Goal: Communication & Community: Answer question/provide support

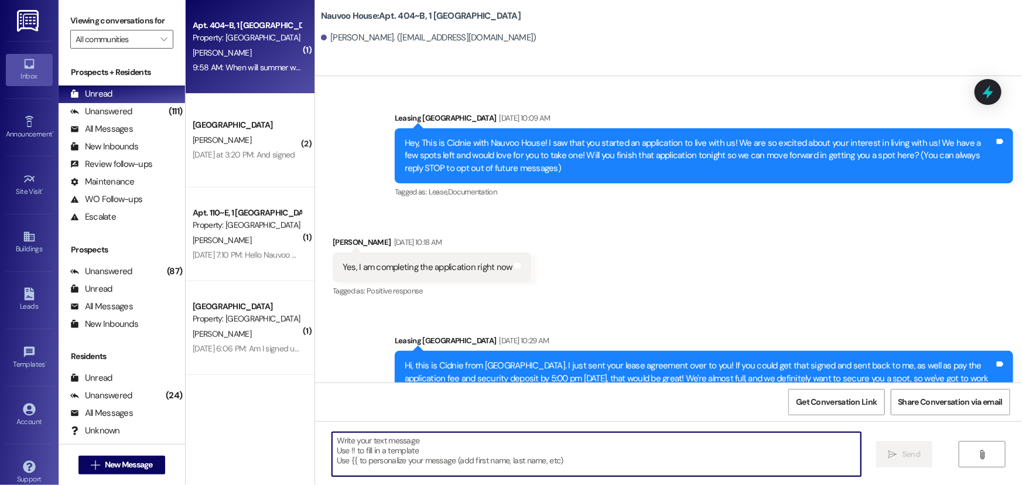
scroll to position [11331, 0]
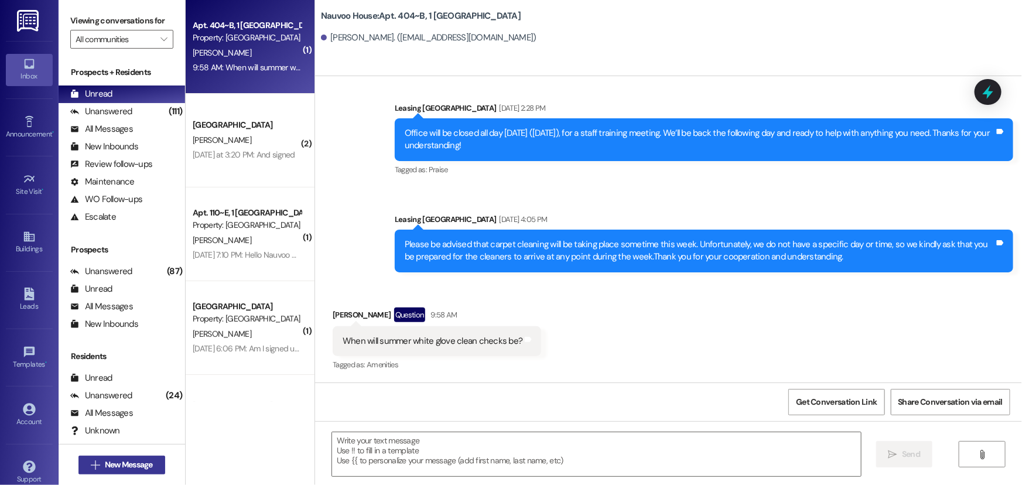
click at [123, 457] on button " New Message" at bounding box center [121, 464] width 87 height 19
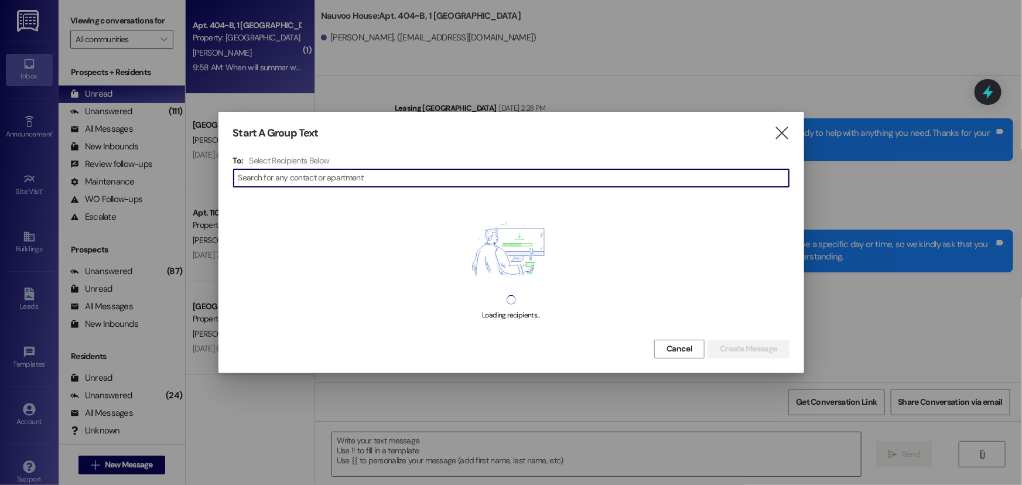
click at [320, 173] on input at bounding box center [513, 178] width 550 height 16
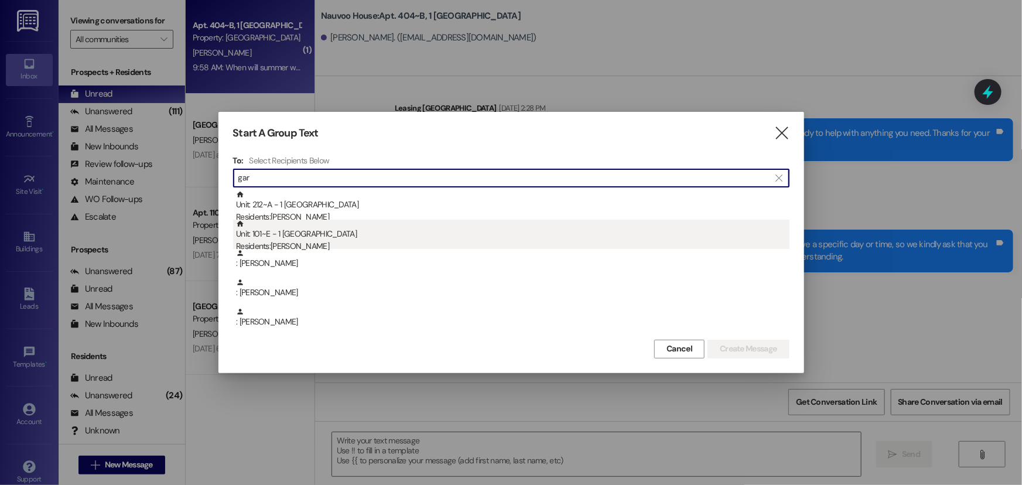
type input "gar"
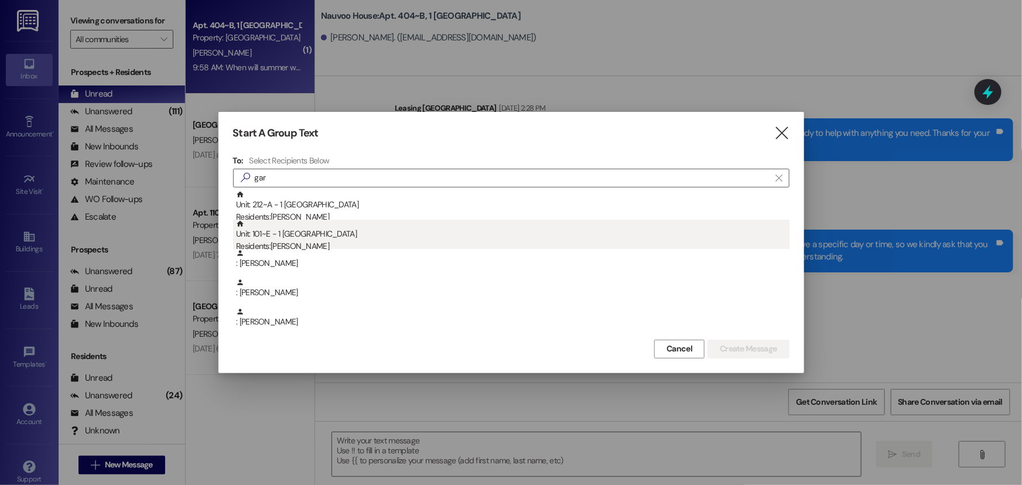
click at [320, 244] on div "Residents: [PERSON_NAME]" at bounding box center [512, 246] width 553 height 12
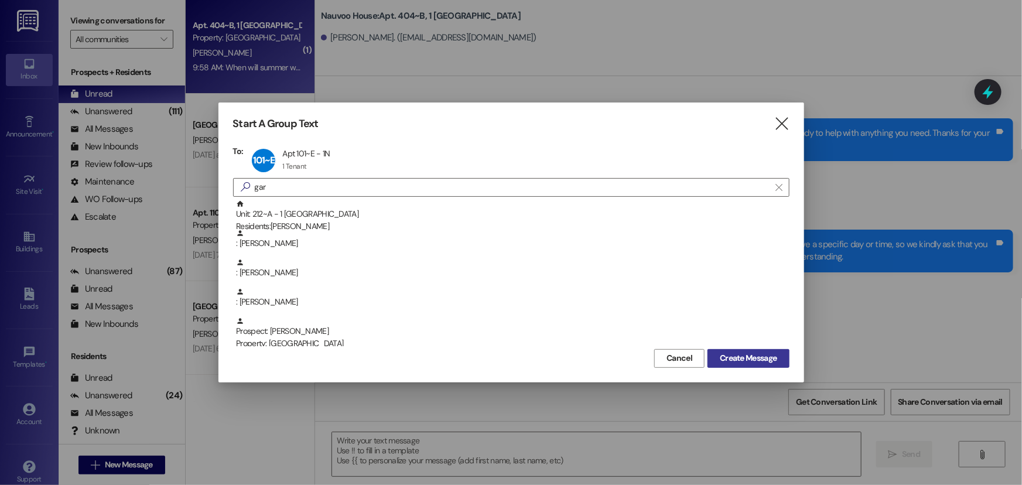
click at [732, 355] on span "Create Message" at bounding box center [748, 358] width 57 height 12
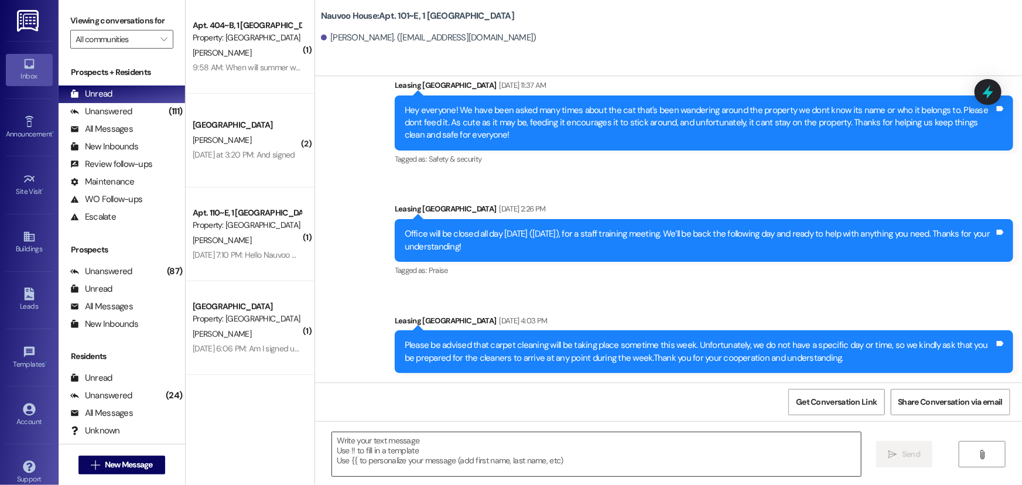
scroll to position [4751, 0]
click at [375, 451] on textarea at bounding box center [596, 454] width 529 height 44
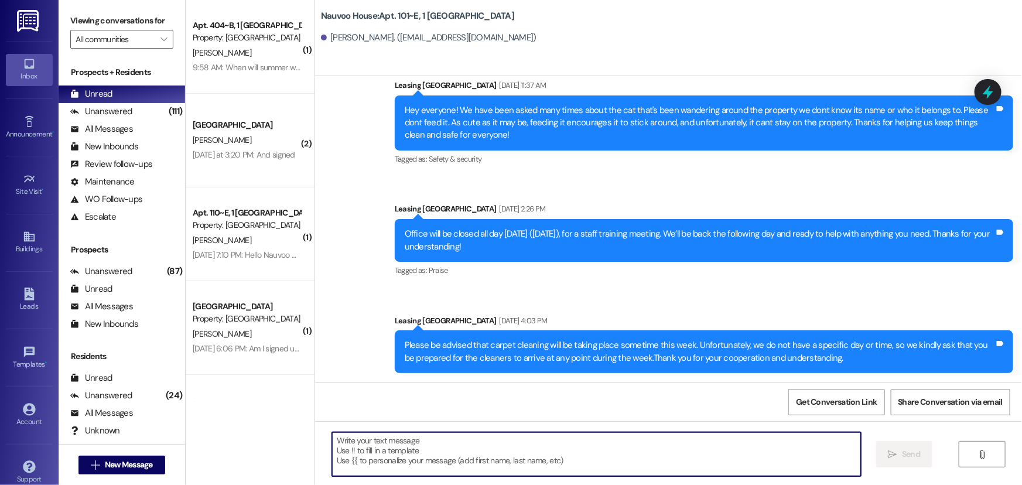
type textarea "I"
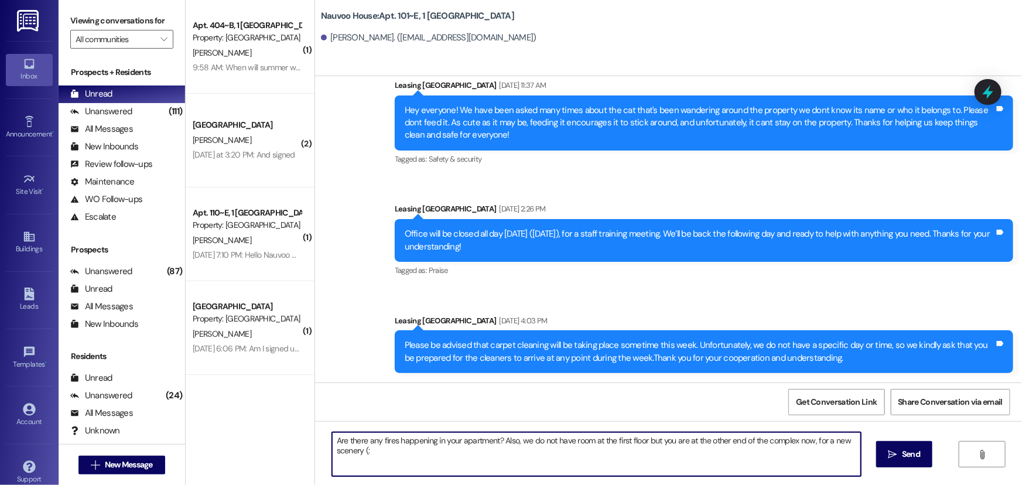
click at [825, 437] on textarea "Are there any fires happening in your apartment? Also, we do not have room at t…" at bounding box center [596, 454] width 529 height 44
type textarea "Are there any fires happening in your apartment? Also, we do not have room at t…"
click at [907, 461] on button " Send" at bounding box center [904, 454] width 57 height 26
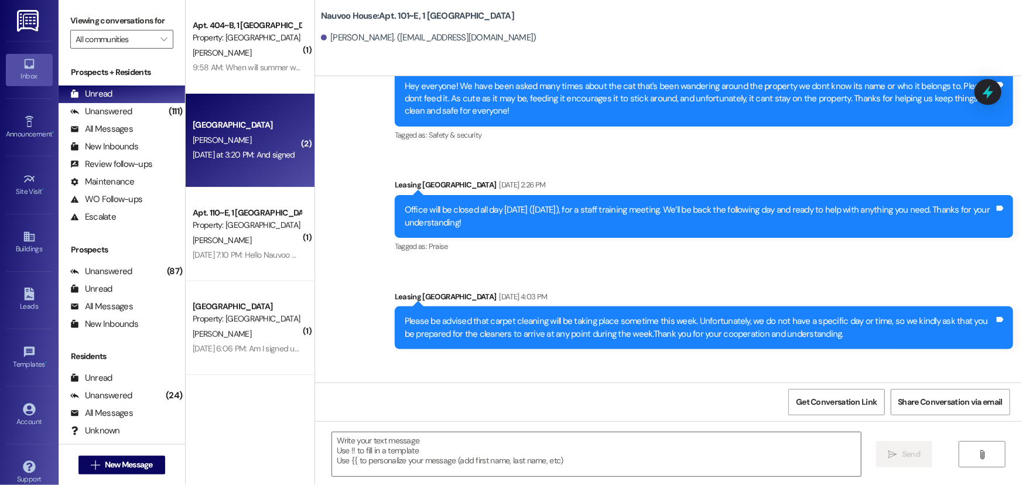
click at [233, 172] on div "Nauvoo House Prospect [PERSON_NAME] [DATE] at 3:20 PM: And signed [DATE] at 3:2…" at bounding box center [250, 141] width 129 height 94
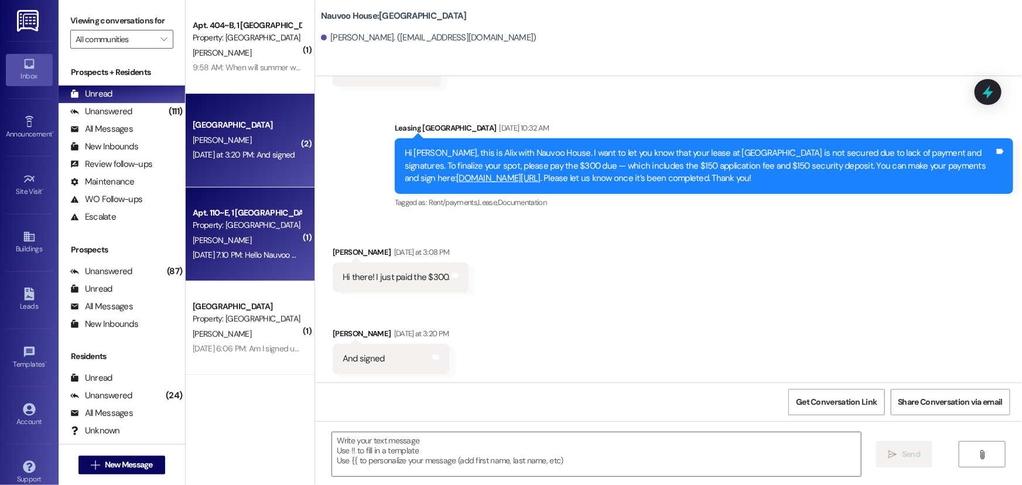
click at [237, 227] on div "Property: [GEOGRAPHIC_DATA]" at bounding box center [247, 225] width 108 height 12
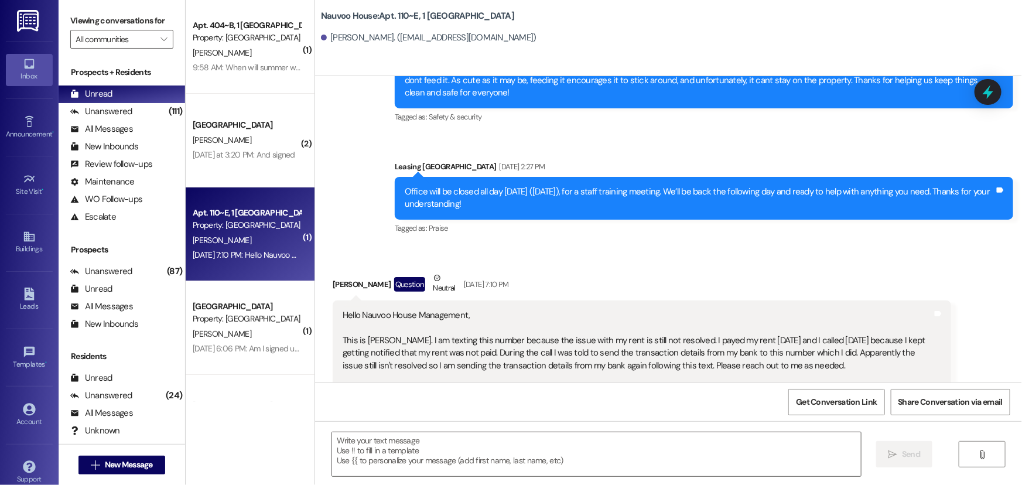
scroll to position [3482, 0]
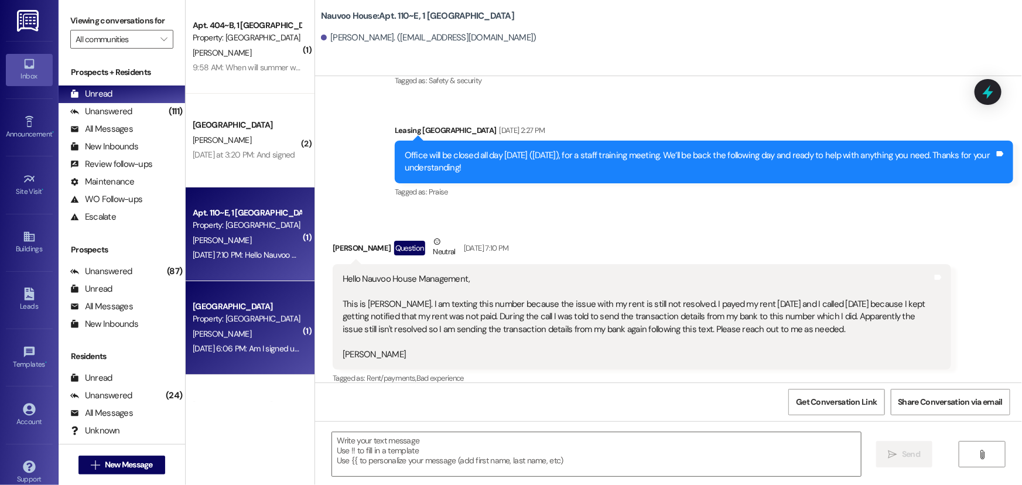
click at [269, 313] on div "Property: [GEOGRAPHIC_DATA]" at bounding box center [247, 319] width 108 height 12
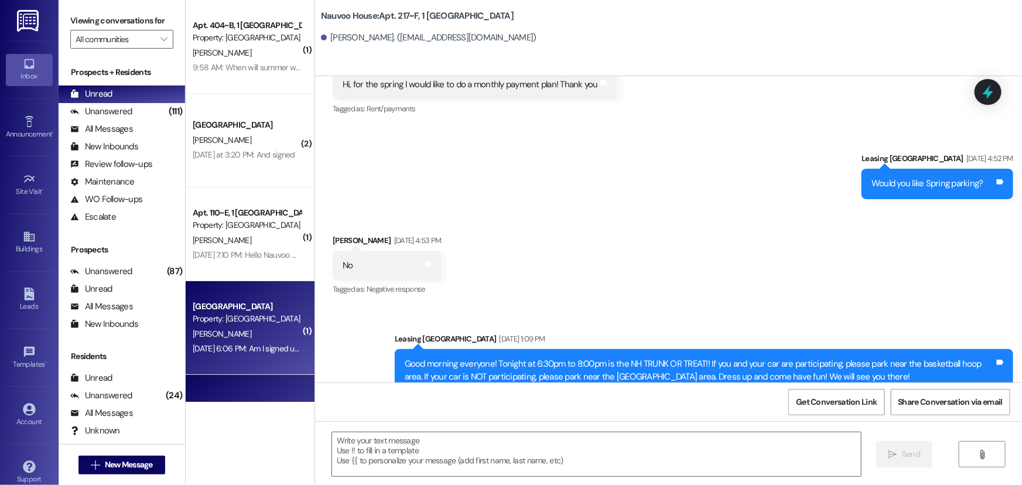
scroll to position [23369, 0]
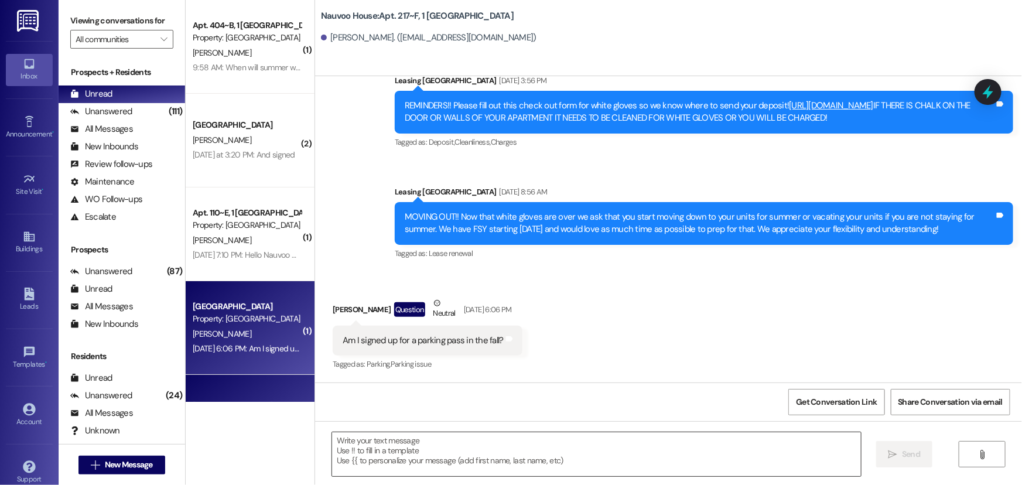
click at [367, 453] on textarea at bounding box center [596, 454] width 529 height 44
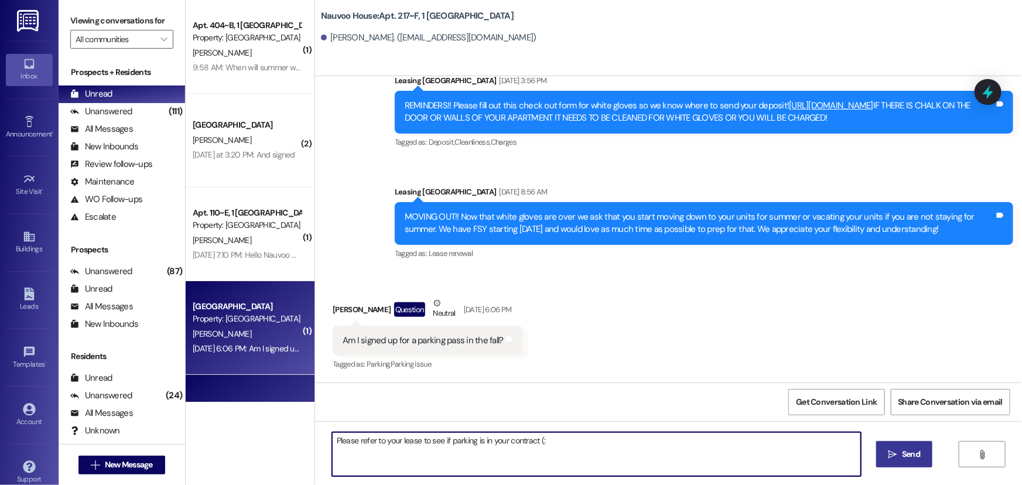
type textarea "Please refer to your lease to see if parking is in your contract (:"
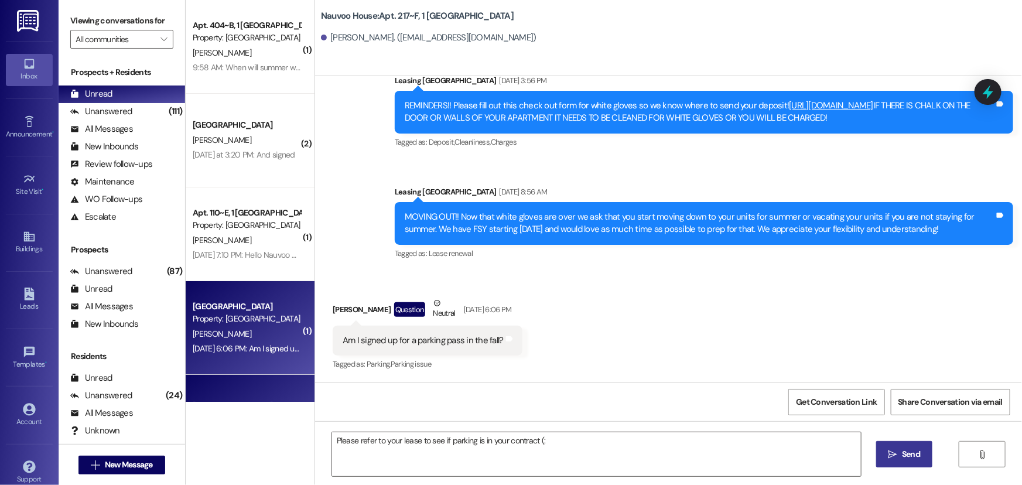
click at [899, 452] on span "Send" at bounding box center [910, 454] width 23 height 12
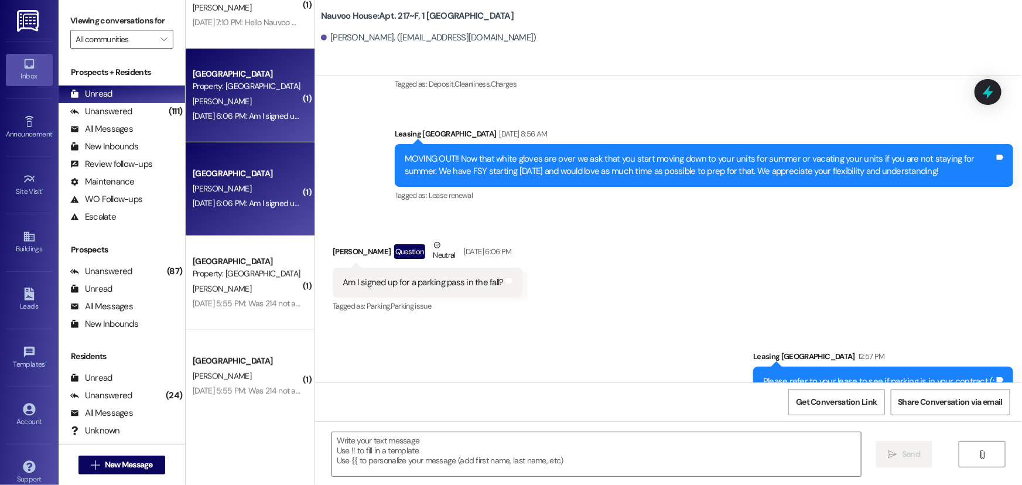
scroll to position [253, 0]
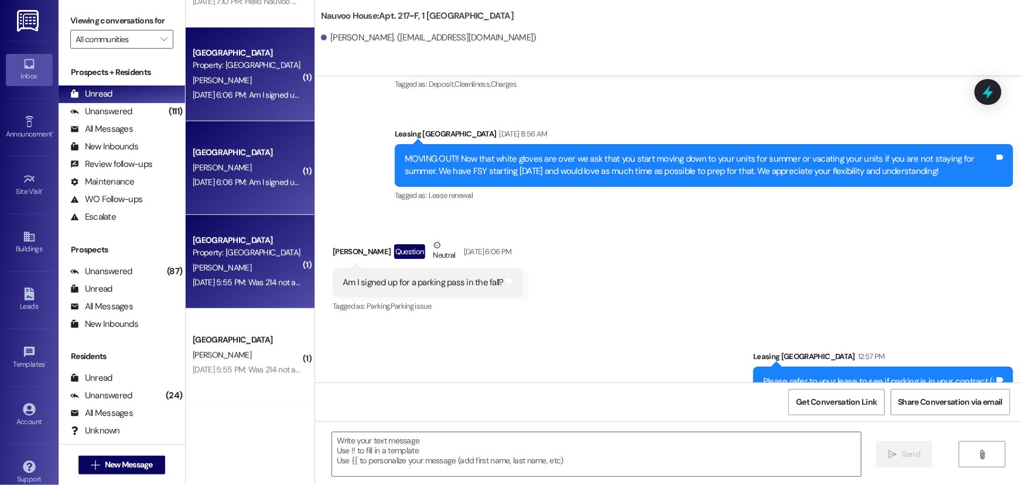
click at [239, 251] on div "Property: [GEOGRAPHIC_DATA]" at bounding box center [247, 252] width 108 height 12
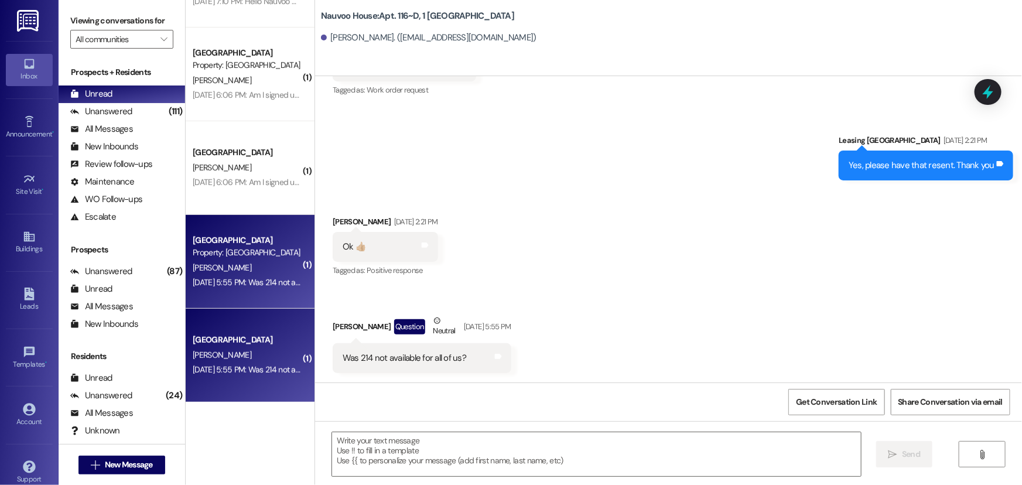
scroll to position [7952, 0]
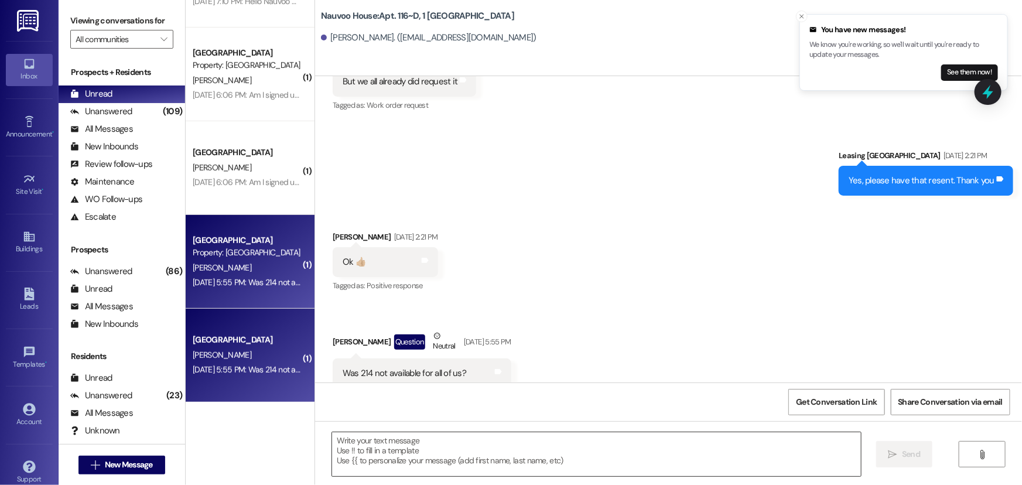
click at [413, 447] on textarea at bounding box center [596, 454] width 529 height 44
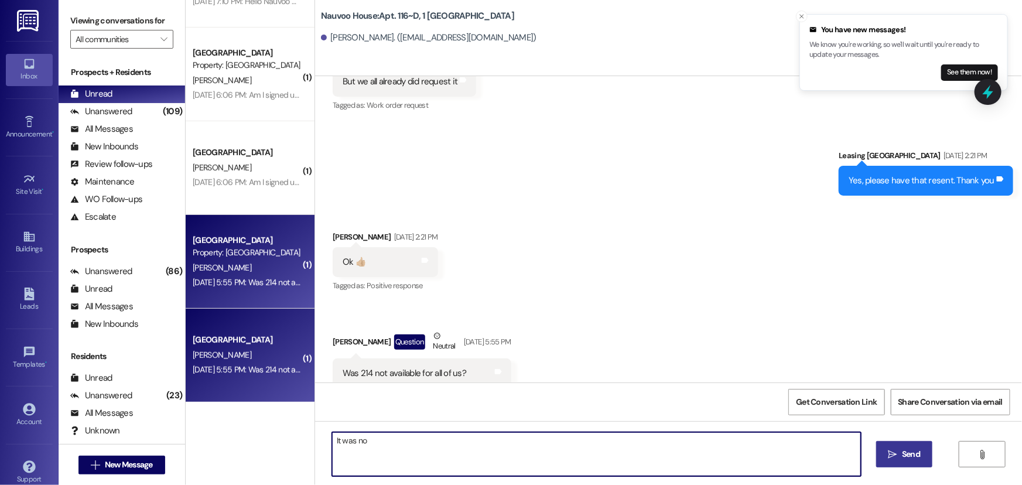
type textarea "It was not"
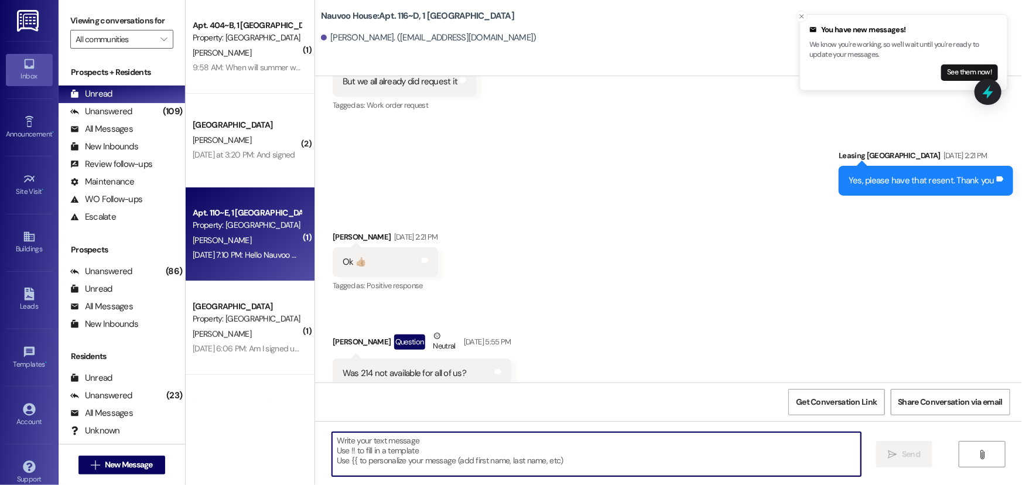
scroll to position [0, 0]
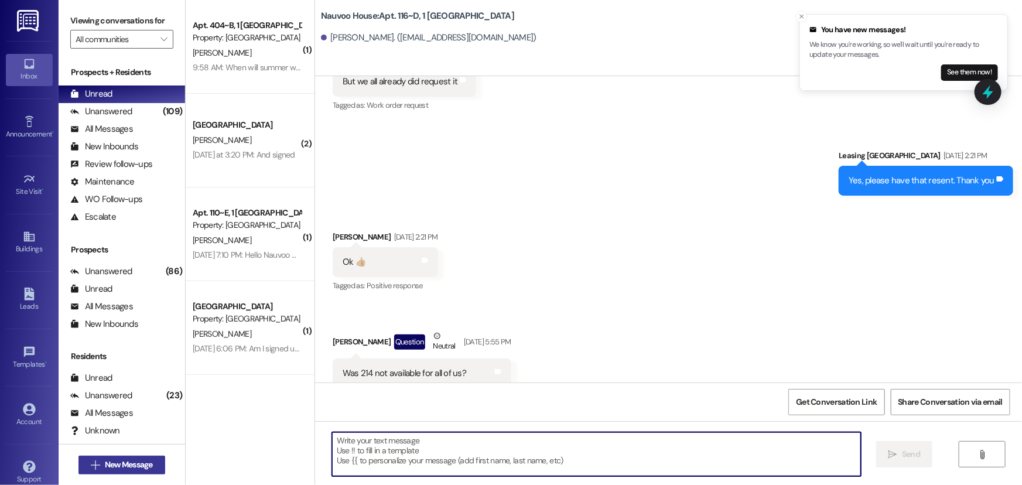
click at [111, 459] on span "New Message" at bounding box center [129, 464] width 48 height 12
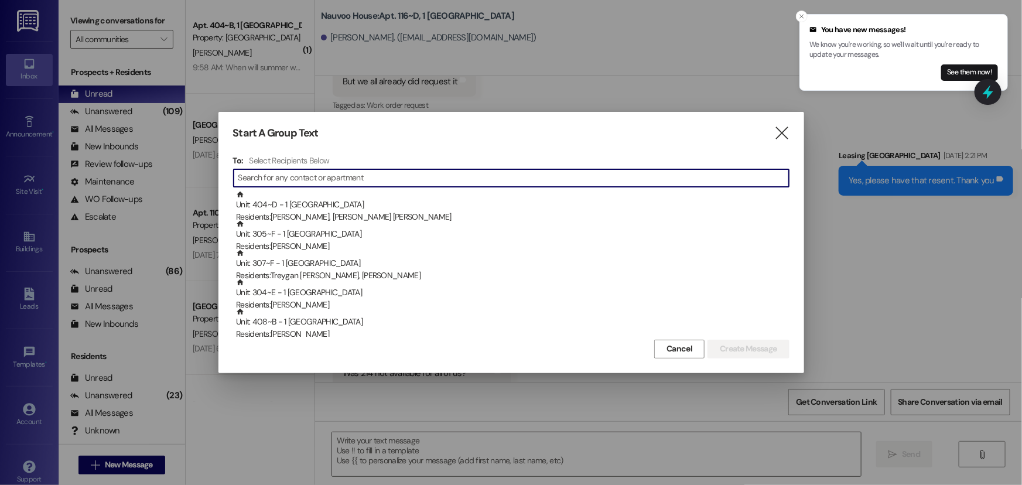
click at [302, 173] on input at bounding box center [513, 178] width 550 height 16
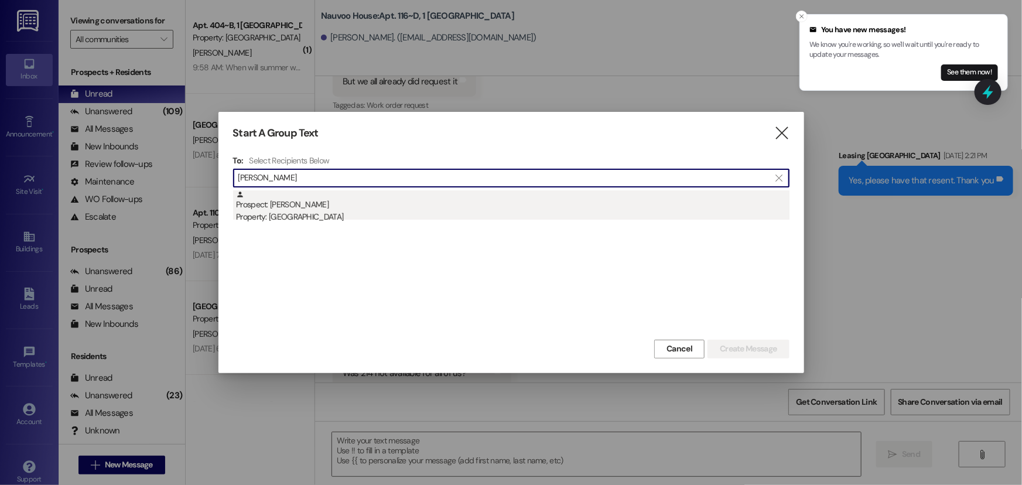
type input "[PERSON_NAME]"
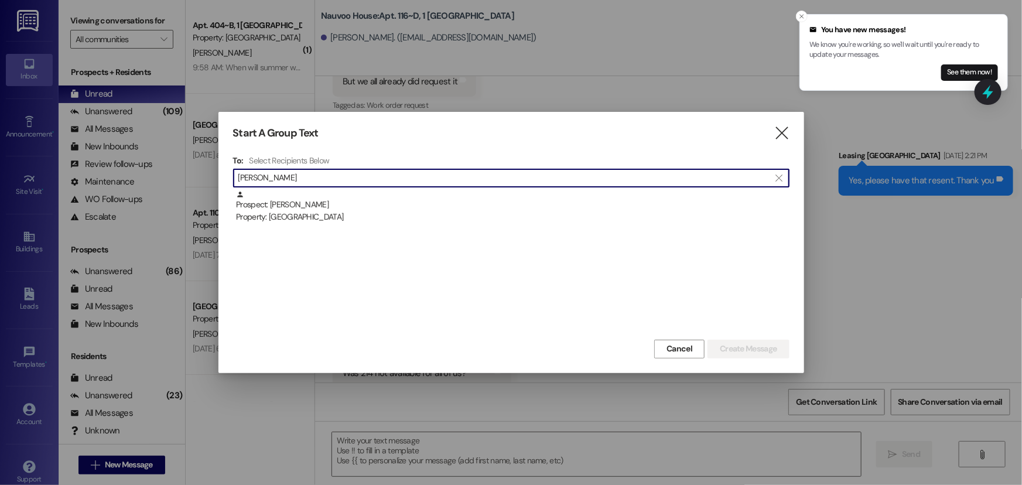
click at [307, 195] on div "Prospect: [PERSON_NAME] Property: [GEOGRAPHIC_DATA]" at bounding box center [512, 206] width 553 height 33
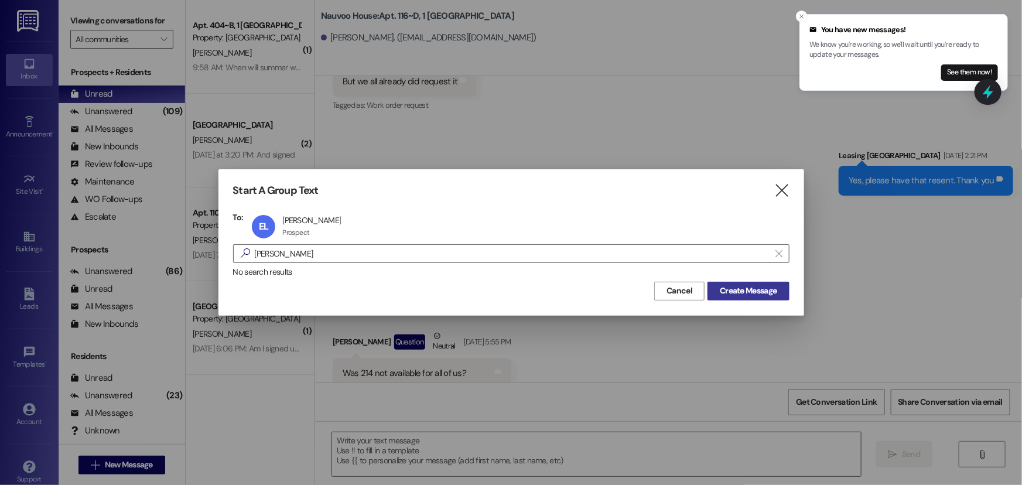
click at [720, 285] on span "Create Message" at bounding box center [748, 291] width 57 height 12
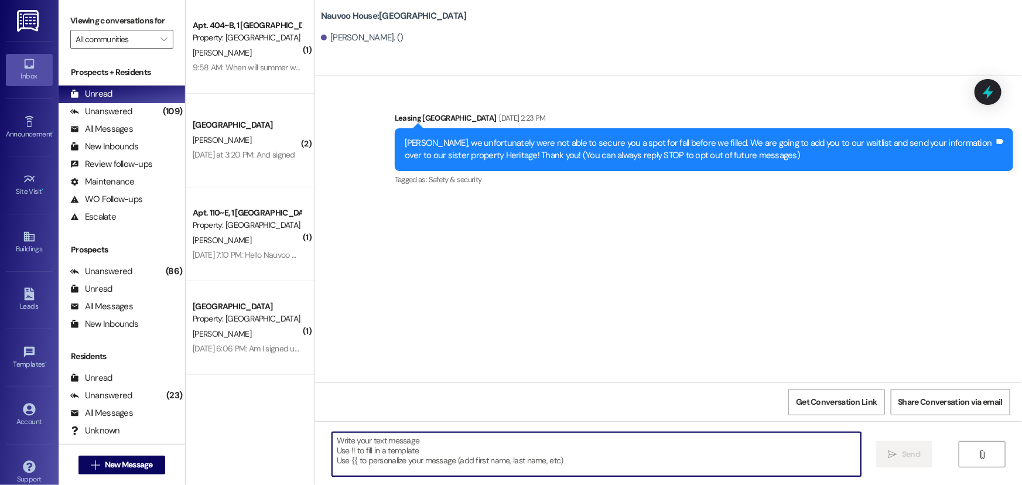
click at [372, 463] on textarea at bounding box center [596, 454] width 529 height 44
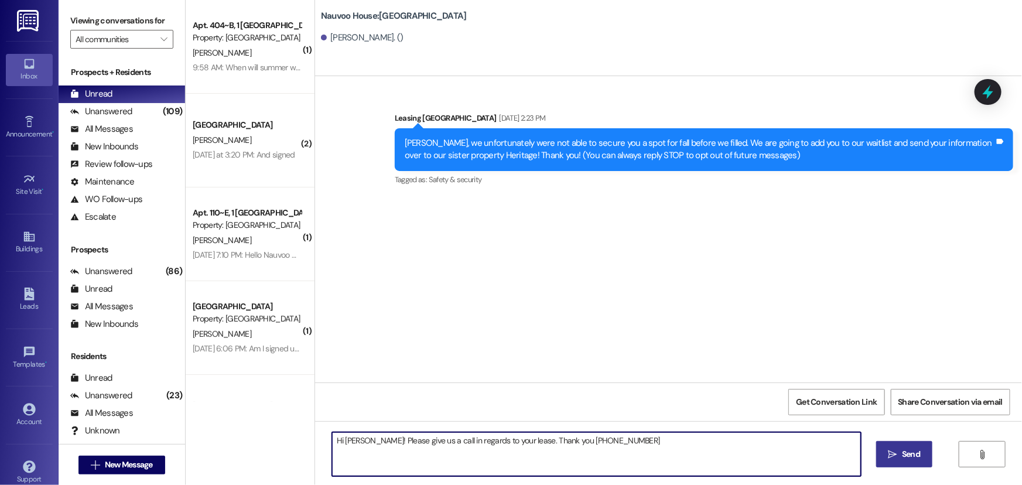
type textarea "Hi [PERSON_NAME]! Please give us a call in regards to your lease. Thank you [PH…"
click at [915, 448] on span "Send" at bounding box center [911, 454] width 18 height 12
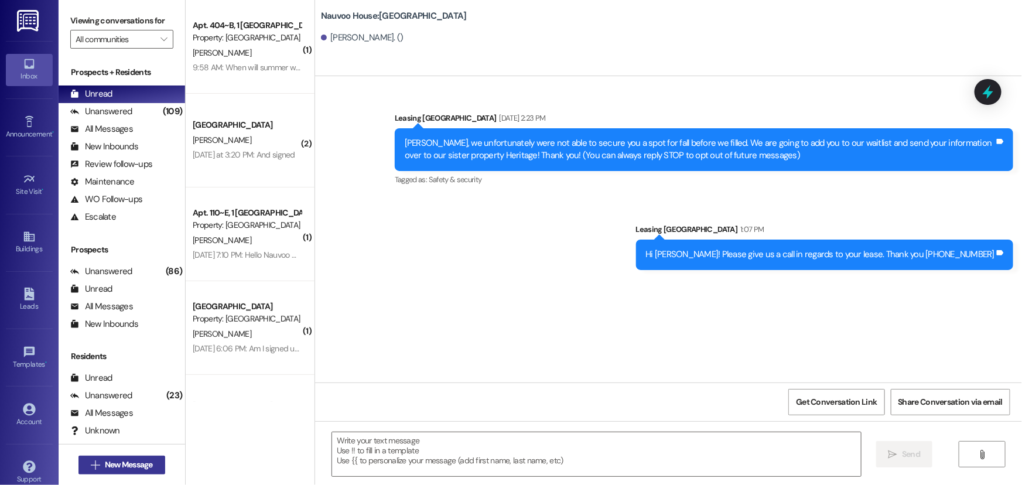
click at [143, 463] on span "New Message" at bounding box center [129, 464] width 48 height 12
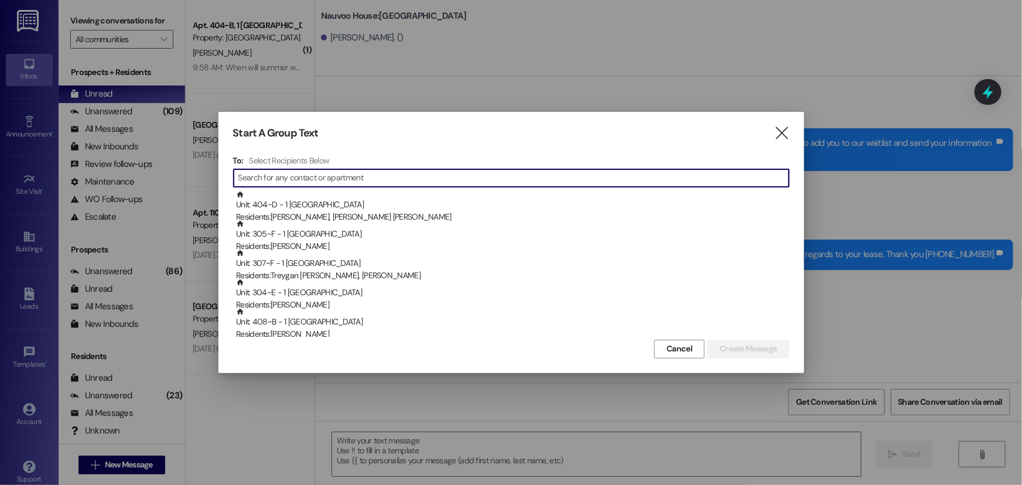
click at [324, 177] on input at bounding box center [513, 178] width 550 height 16
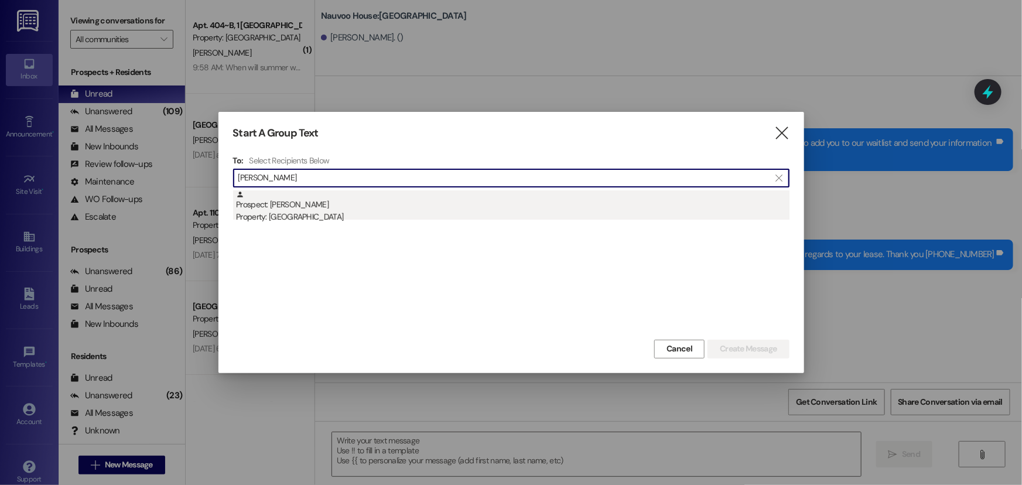
type input "[PERSON_NAME]"
click at [317, 211] on div "Property: [GEOGRAPHIC_DATA]" at bounding box center [512, 217] width 553 height 12
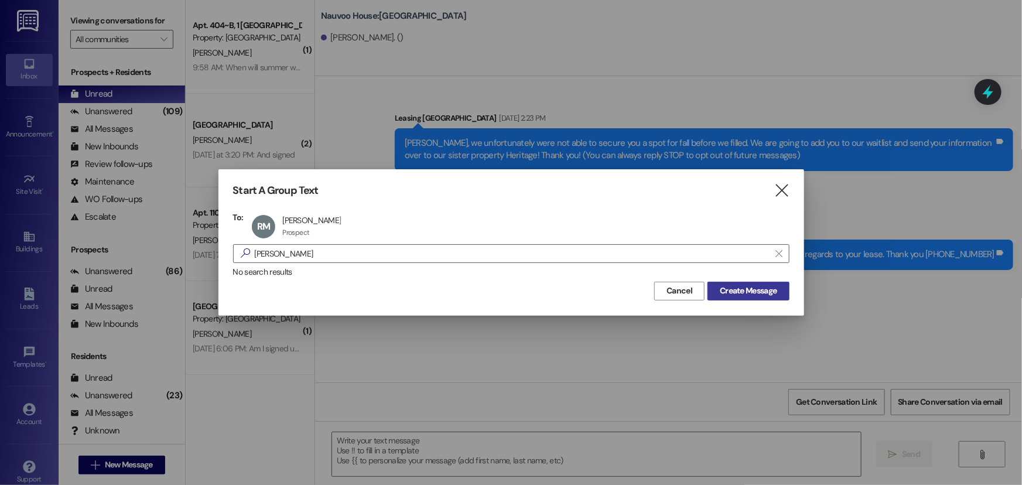
click at [772, 286] on span "Create Message" at bounding box center [748, 291] width 57 height 12
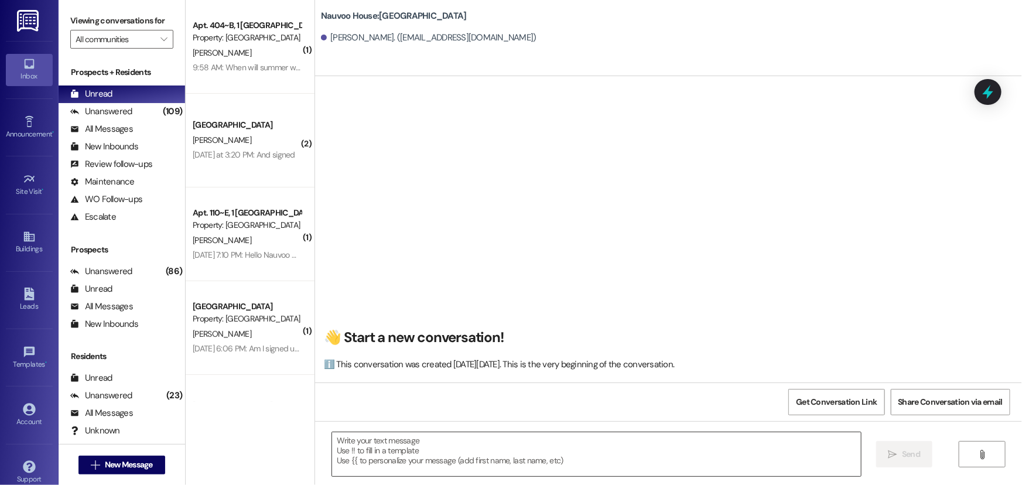
click at [417, 451] on textarea at bounding box center [596, 454] width 529 height 44
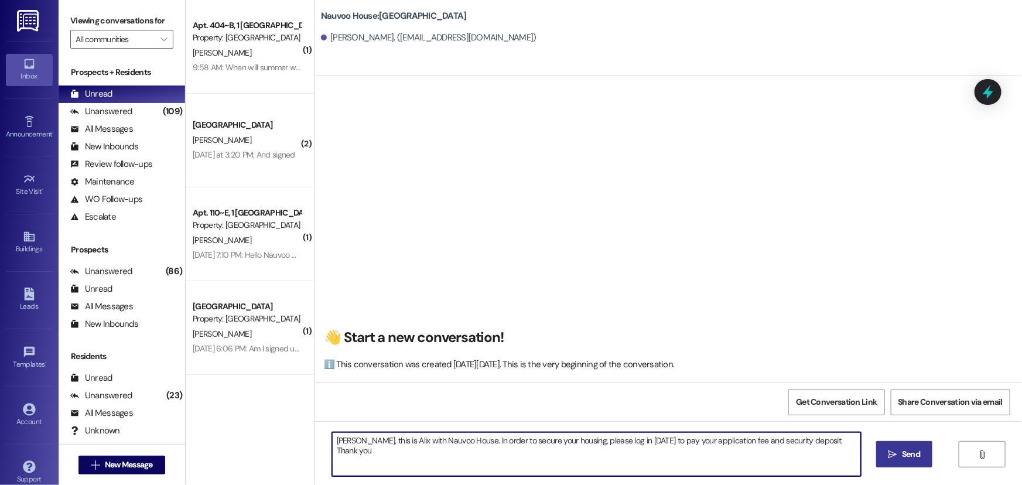
drag, startPoint x: 843, startPoint y: 442, endPoint x: 286, endPoint y: 459, distance: 557.6
click at [286, 459] on div "( 1 ) Apt. 404~B, 1 [GEOGRAPHIC_DATA] Property: [GEOGRAPHIC_DATA] [PERSON_NAME]…" at bounding box center [604, 242] width 836 height 485
click at [716, 453] on textarea "[PERSON_NAME], this is Alix with Nauvoo House. In order to secure your housing,…" at bounding box center [596, 454] width 529 height 44
type textarea "[PERSON_NAME], this is Alix with Nauvoo House. In order to secure your housing,…"
click at [902, 456] on span "Send" at bounding box center [911, 454] width 18 height 12
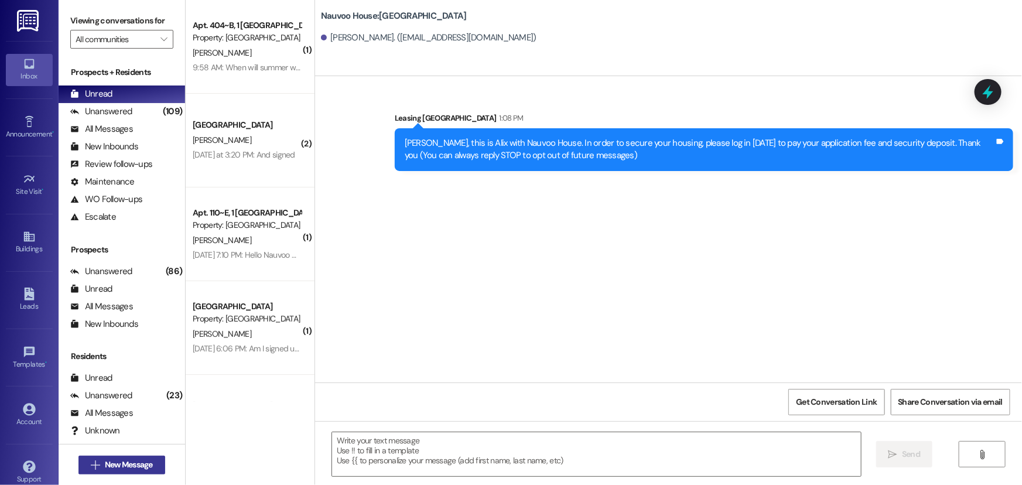
click at [149, 457] on button " New Message" at bounding box center [121, 464] width 87 height 19
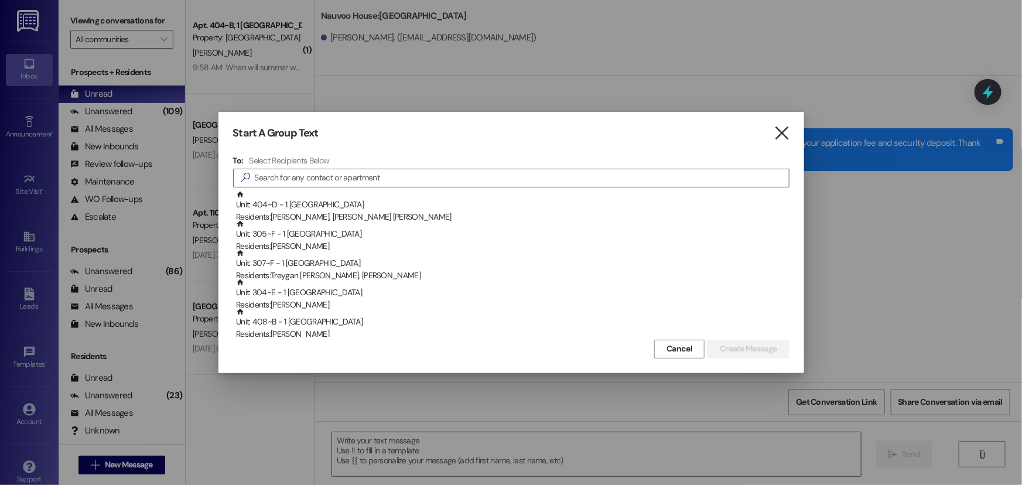
click at [778, 131] on icon "" at bounding box center [781, 133] width 16 height 12
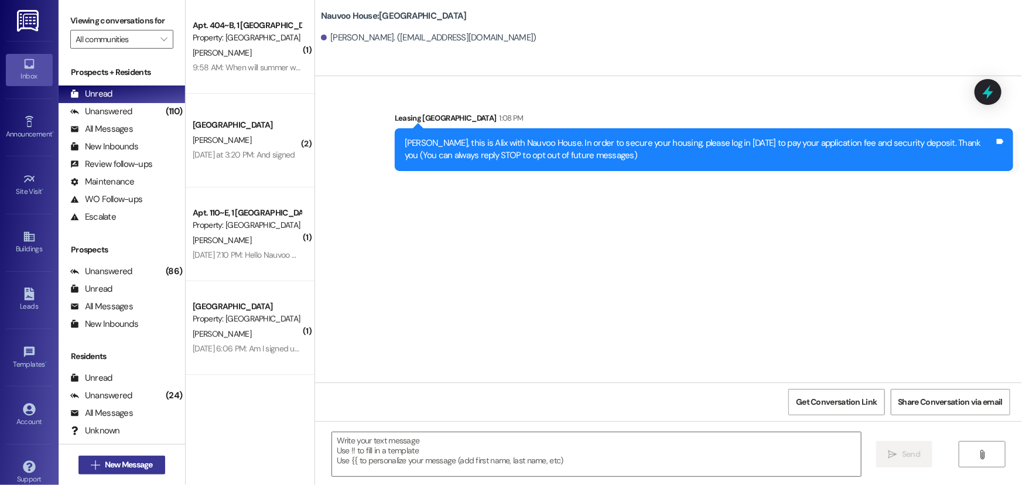
click at [91, 463] on icon "" at bounding box center [95, 464] width 9 height 9
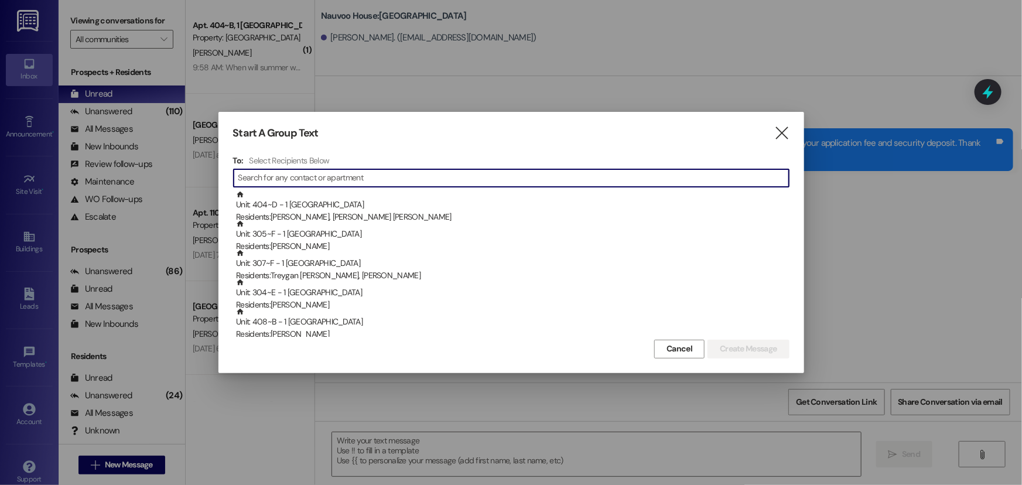
click at [286, 170] on input at bounding box center [513, 178] width 550 height 16
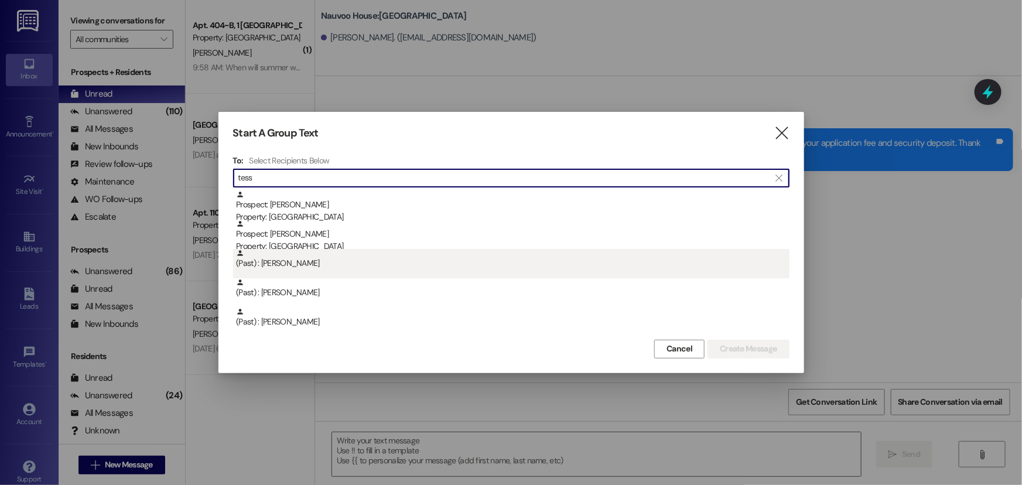
type input "tess"
click at [309, 249] on div "(Past) : [PERSON_NAME]" at bounding box center [512, 259] width 553 height 20
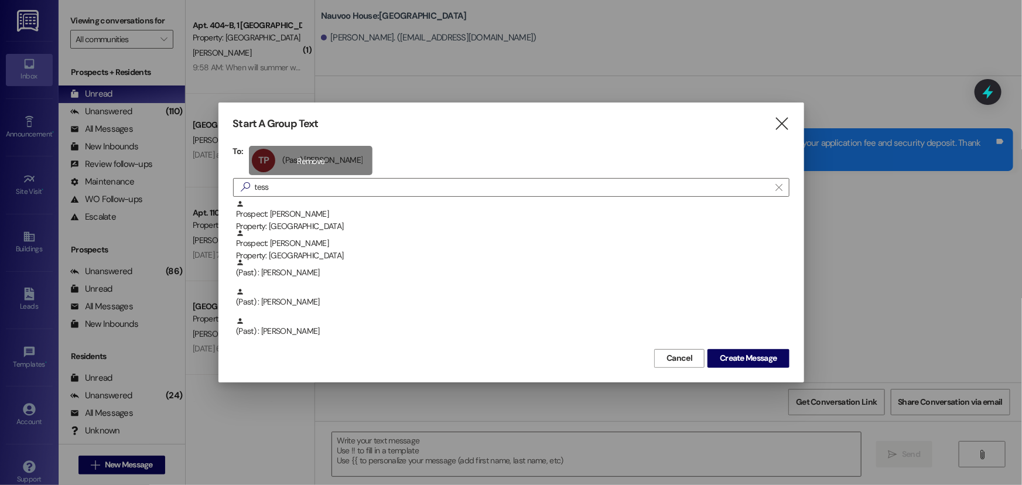
click at [304, 155] on div "TP (Past) [PERSON_NAME] (Past) [PERSON_NAME] click to remove" at bounding box center [311, 160] width 124 height 29
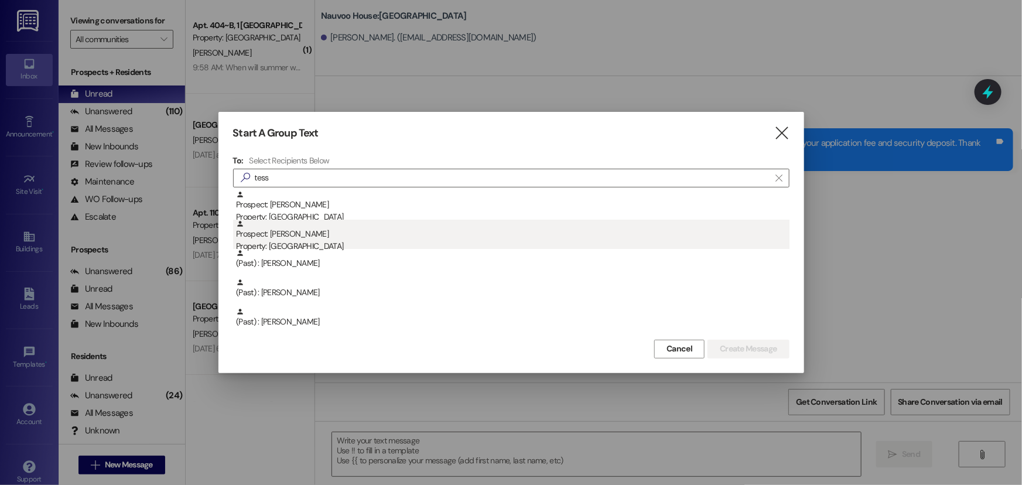
click at [315, 232] on div "Prospect: [PERSON_NAME] Property: [GEOGRAPHIC_DATA]" at bounding box center [512, 236] width 553 height 33
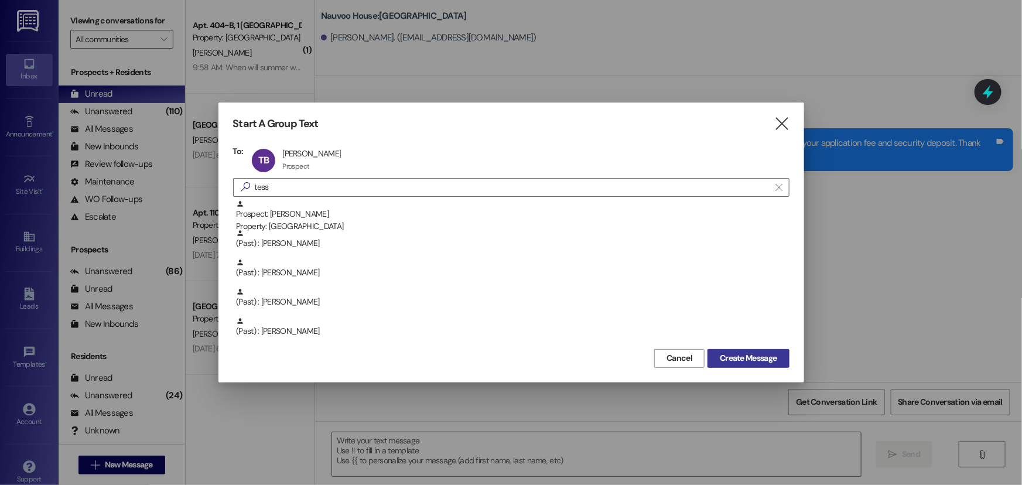
click at [739, 352] on span "Create Message" at bounding box center [748, 358] width 57 height 12
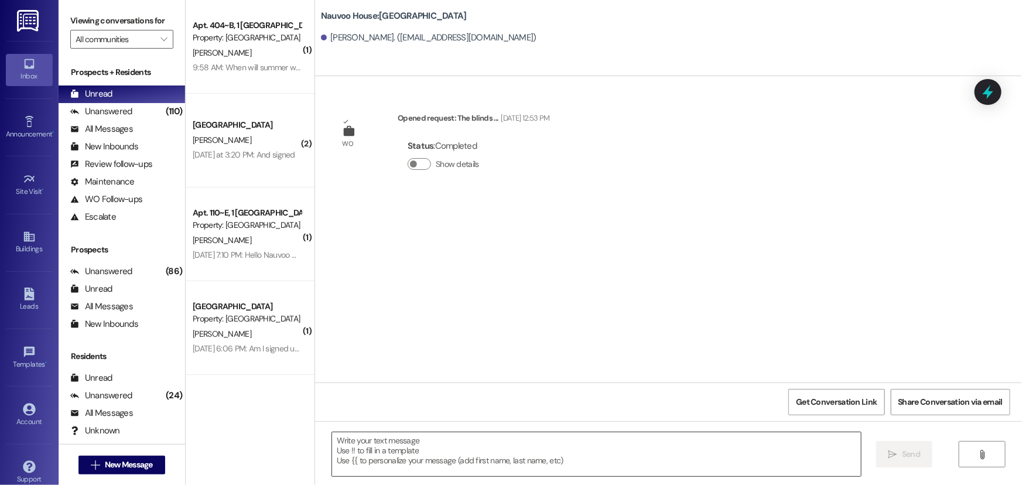
click at [351, 450] on textarea at bounding box center [596, 454] width 529 height 44
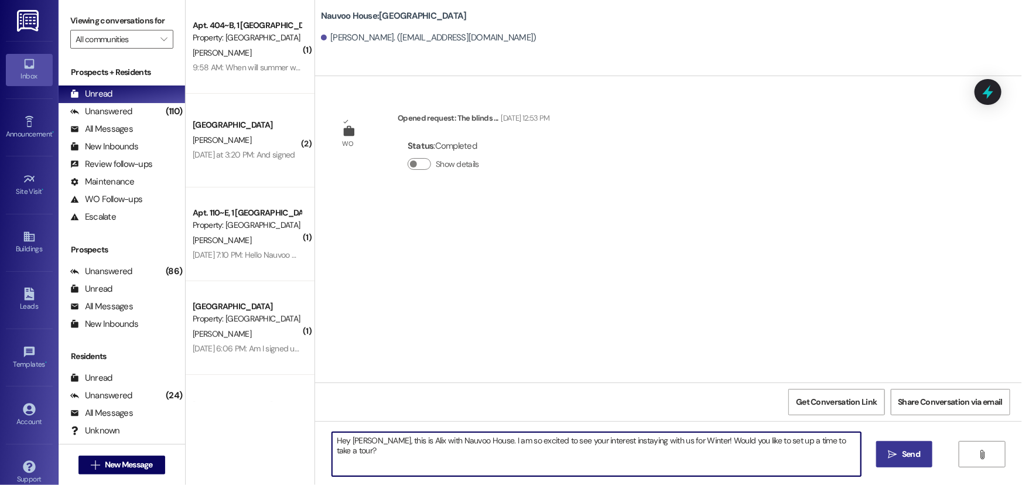
click at [594, 440] on textarea "Hey [PERSON_NAME], this is Alix with Nauvoo House. I am so excited to see your …" at bounding box center [596, 454] width 529 height 44
drag, startPoint x: 840, startPoint y: 445, endPoint x: 316, endPoint y: 457, distance: 523.5
click at [316, 457] on div "Hey [PERSON_NAME], this is Alix with Nauvoo House. I am so excited to see your …" at bounding box center [668, 465] width 707 height 88
type textarea "Hey [PERSON_NAME], this is Alix with Nauvoo House. I am so excited to see your …"
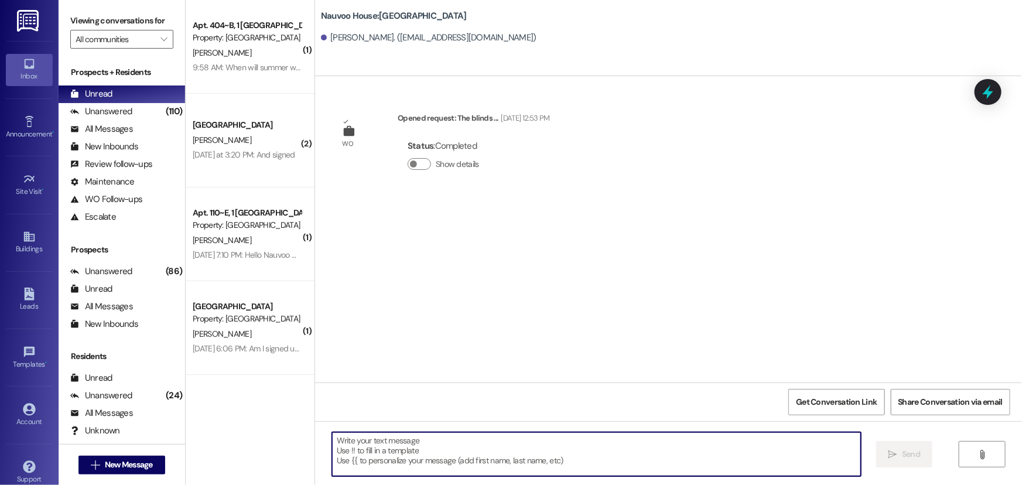
paste textarea "Hi Tess, This is [PERSON_NAME] from [GEOGRAPHIC_DATA] — I’m so excited to see y…"
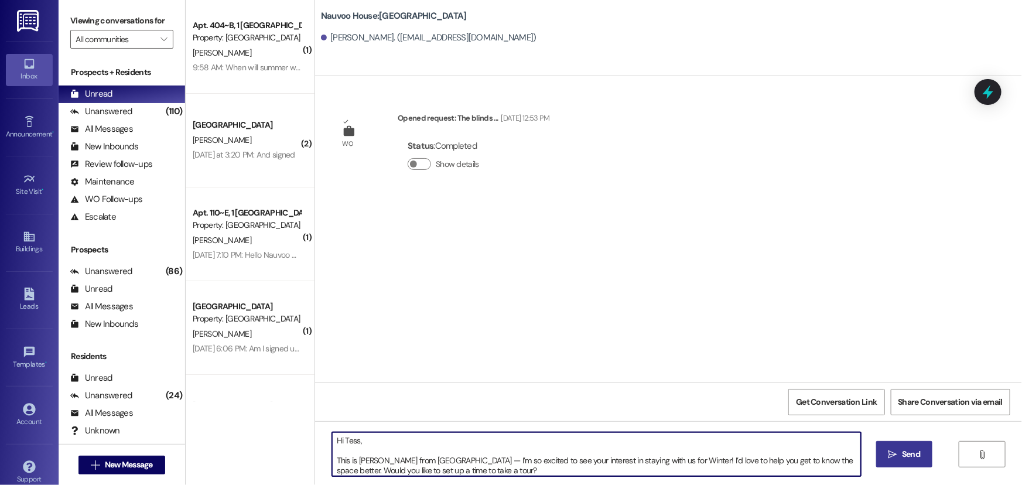
click at [332, 456] on textarea "Hi Tess, This is [PERSON_NAME] from [GEOGRAPHIC_DATA] — I’m so excited to see y…" at bounding box center [596, 454] width 529 height 44
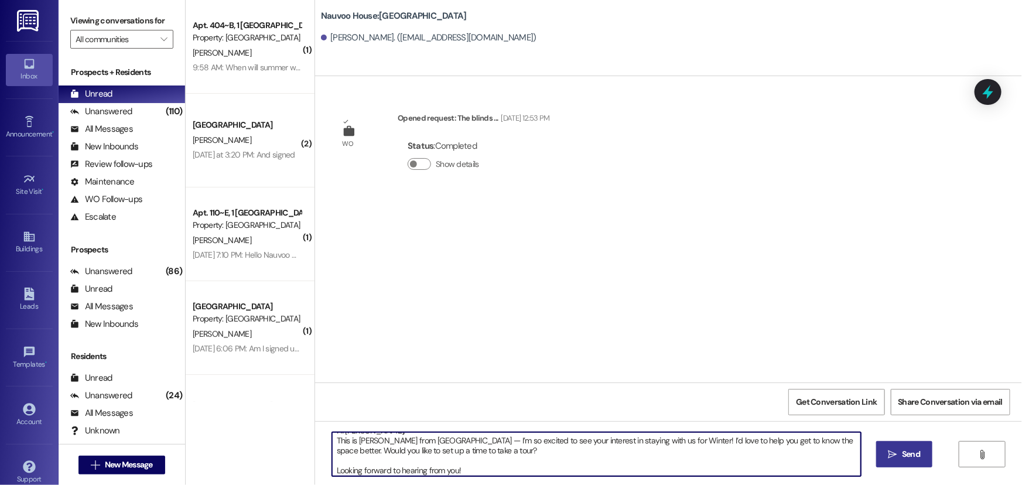
scroll to position [12, 0]
click at [332, 468] on textarea "Hi [PERSON_NAME], This is [PERSON_NAME] from [GEOGRAPHIC_DATA] — I’m so excited…" at bounding box center [596, 454] width 529 height 44
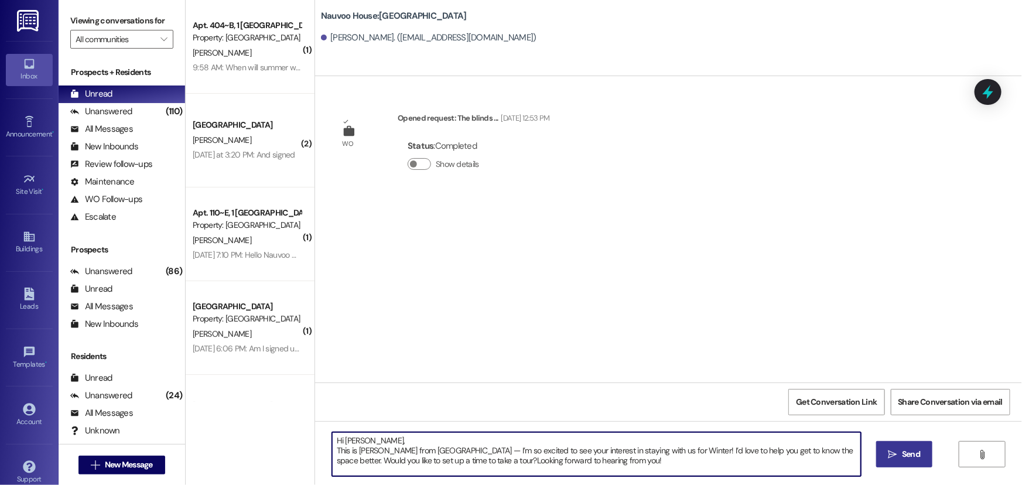
scroll to position [0, 0]
drag, startPoint x: 679, startPoint y: 465, endPoint x: 305, endPoint y: 421, distance: 376.2
click at [305, 422] on div "( 1 ) Apt. 404~B, 1 [GEOGRAPHIC_DATA] Property: [GEOGRAPHIC_DATA] [PERSON_NAME]…" at bounding box center [604, 242] width 836 height 485
click at [735, 465] on textarea "Hi [PERSON_NAME], This is [PERSON_NAME] from [GEOGRAPHIC_DATA] — I’m so excited…" at bounding box center [596, 454] width 529 height 44
type textarea "Hi [PERSON_NAME], This is [PERSON_NAME] from [GEOGRAPHIC_DATA] — I’m so excited…"
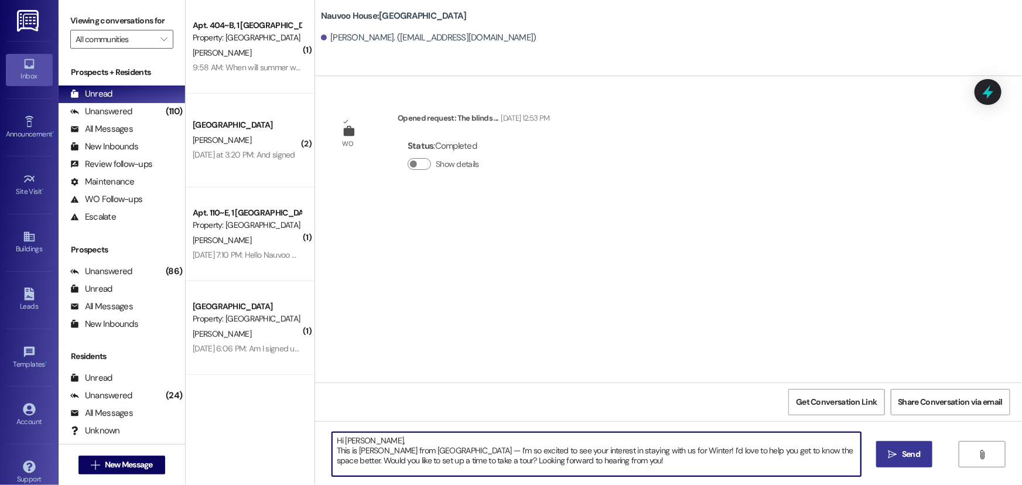
click at [926, 454] on button " Send" at bounding box center [904, 454] width 57 height 26
